Goal: Information Seeking & Learning: Learn about a topic

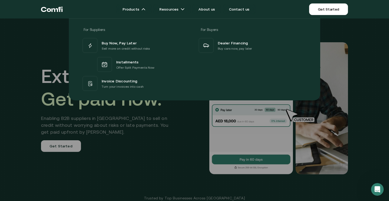
click at [139, 132] on div at bounding box center [194, 119] width 389 height 201
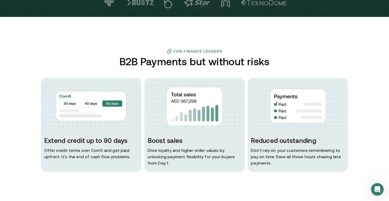
scroll to position [207, 0]
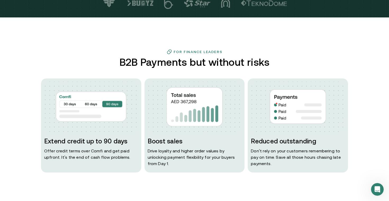
click at [181, 51] on h3 "For Finance Leaders" at bounding box center [198, 52] width 49 height 4
click at [167, 51] on img at bounding box center [169, 51] width 5 height 5
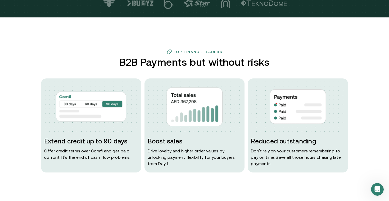
click at [165, 70] on div "For Finance Leaders B2B Payments but without risks Extend credit up to 90 days …" at bounding box center [195, 111] width 318 height 124
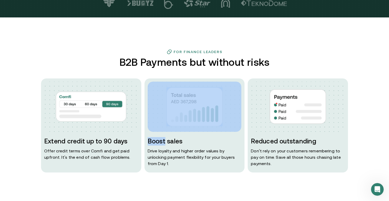
click at [165, 70] on div "For Finance Leaders B2B Payments but without risks Extend credit up to 90 days …" at bounding box center [195, 111] width 318 height 124
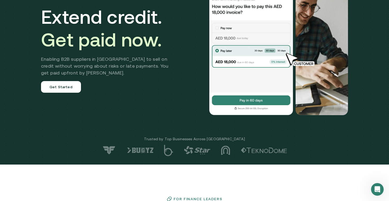
scroll to position [0, 0]
